Goal: Find specific page/section: Find specific page/section

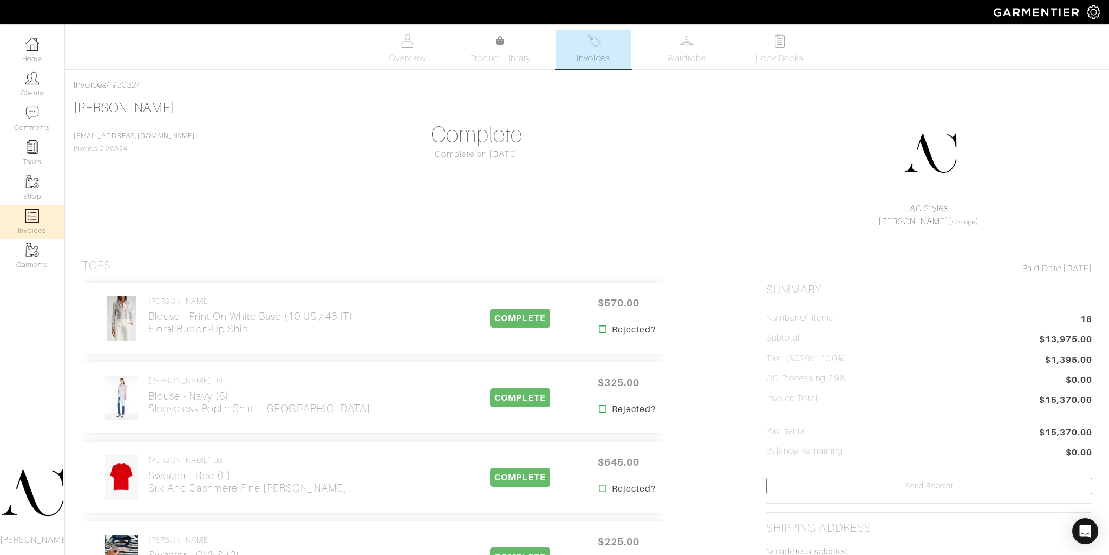
click at [34, 212] on img at bounding box center [32, 216] width 14 height 14
select select
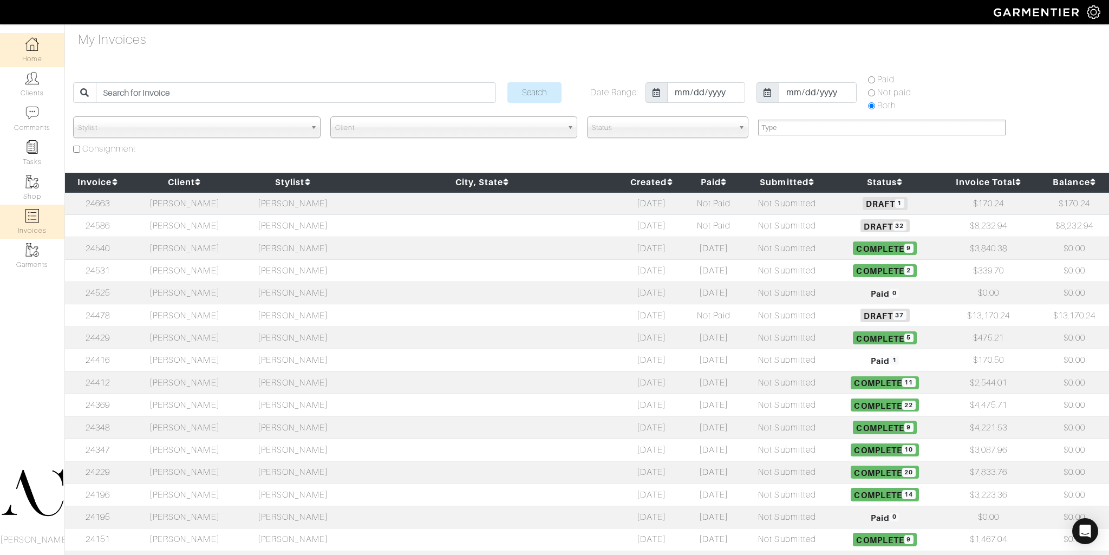
click at [32, 56] on link "Home" at bounding box center [32, 50] width 64 height 34
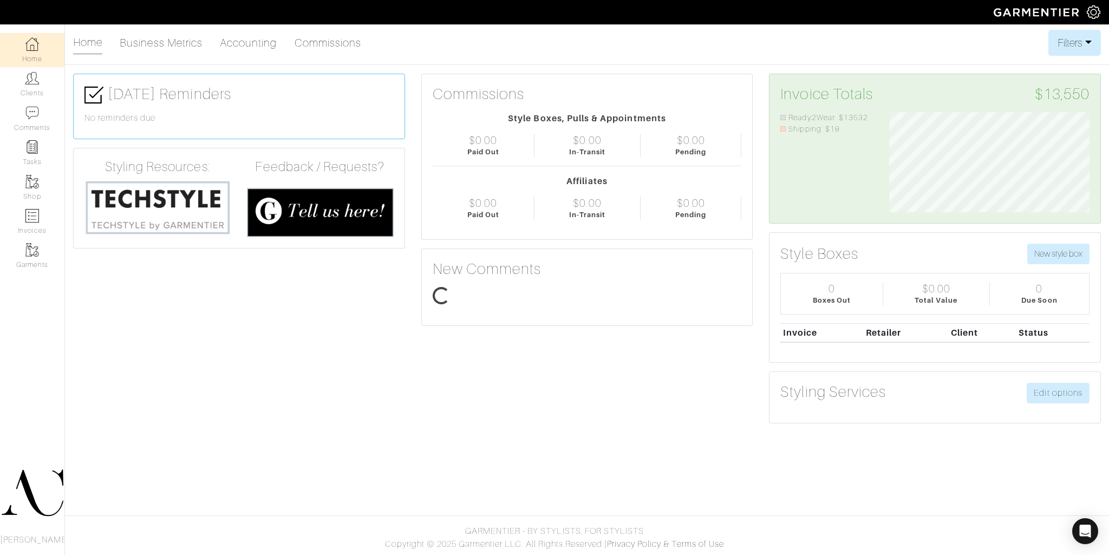
scroll to position [100, 217]
click at [44, 77] on link "Clients" at bounding box center [32, 84] width 64 height 34
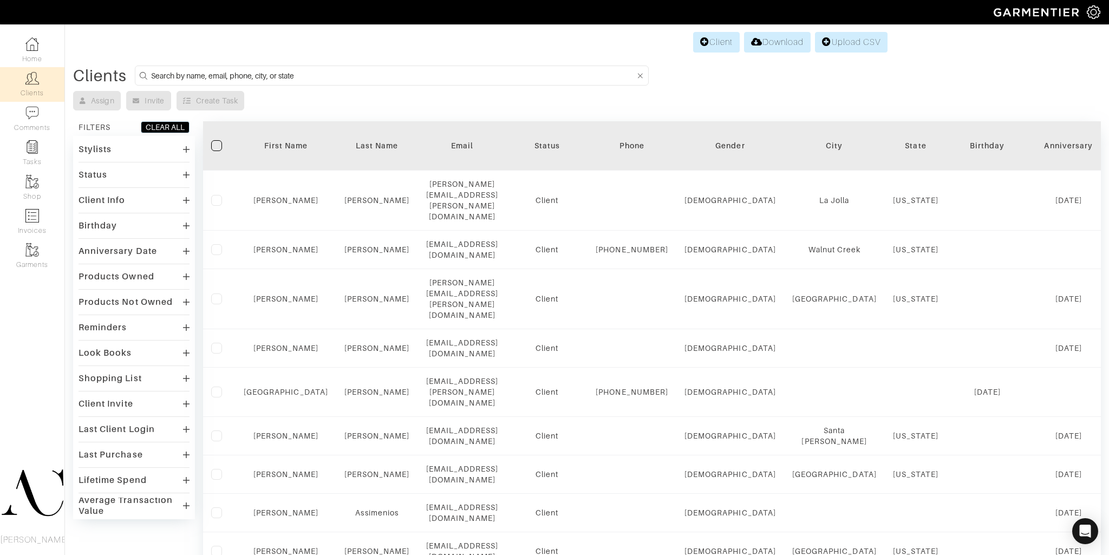
click at [248, 70] on input at bounding box center [393, 76] width 484 height 14
type input "sonia"
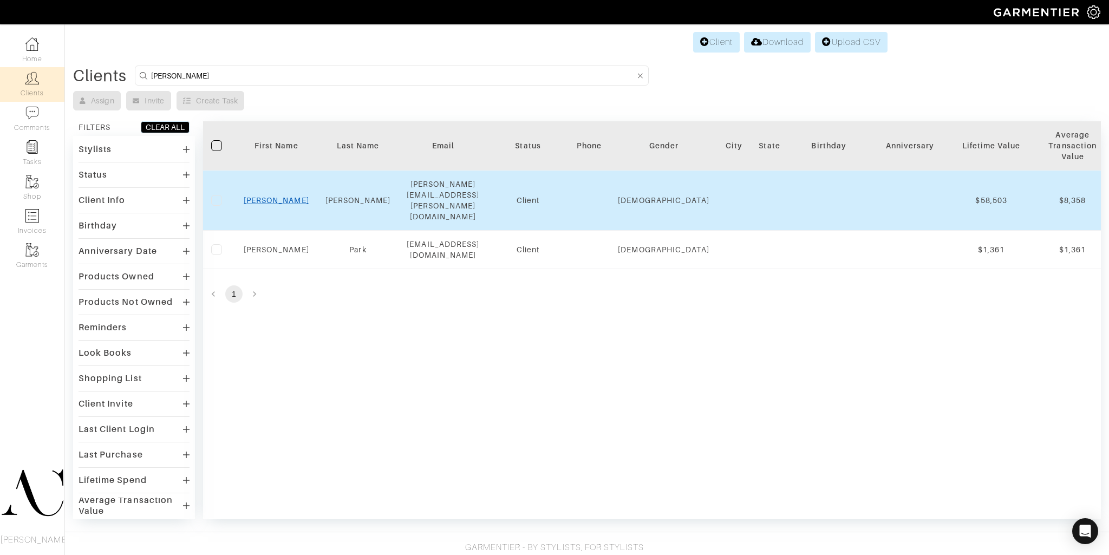
click at [272, 196] on link "Sonia" at bounding box center [276, 200] width 65 height 9
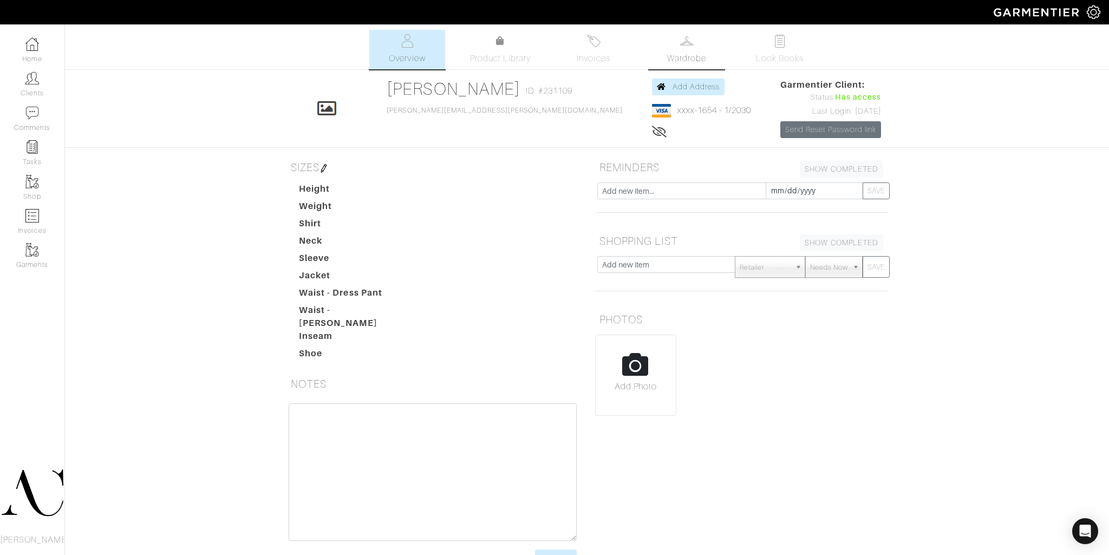
click at [678, 52] on span "Wardrobe" at bounding box center [686, 58] width 39 height 13
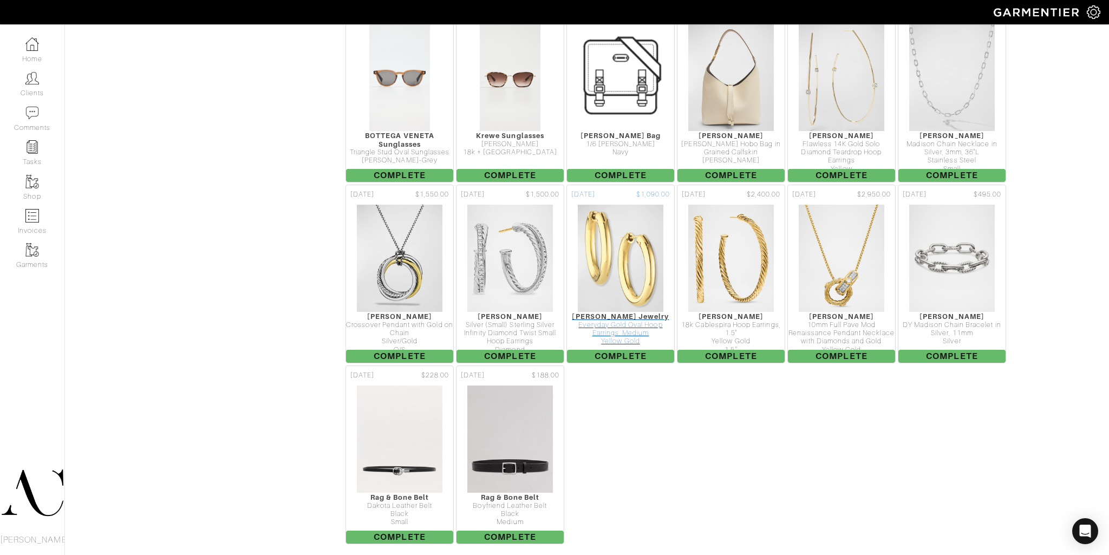
scroll to position [2153, 0]
click at [49, 50] on link "Home" at bounding box center [32, 50] width 64 height 34
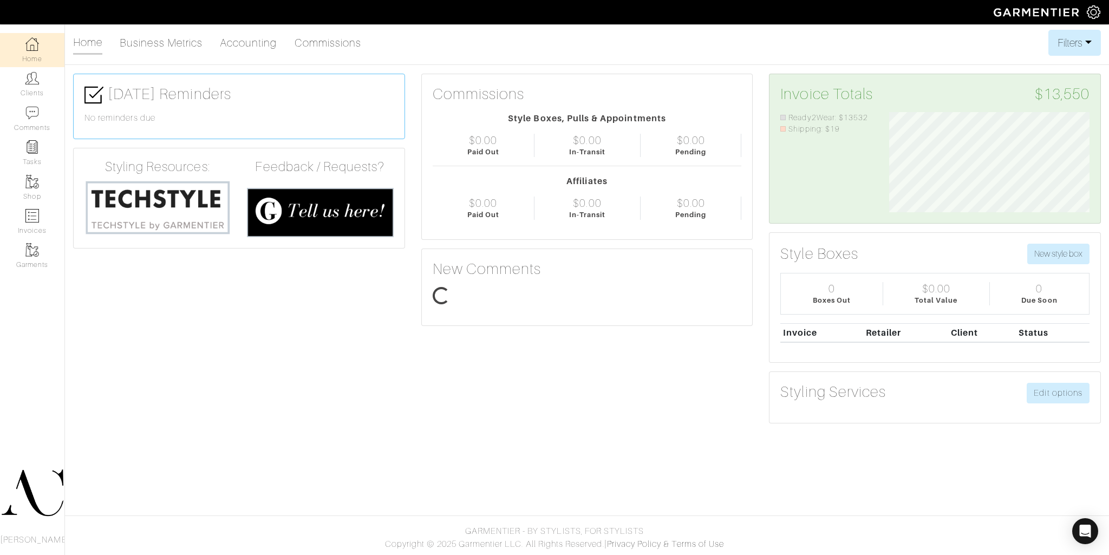
scroll to position [100, 217]
